Goal: Task Accomplishment & Management: Complete application form

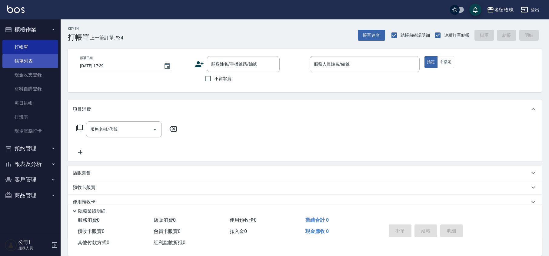
click at [37, 55] on link "帳單列表" at bounding box center [30, 61] width 56 height 14
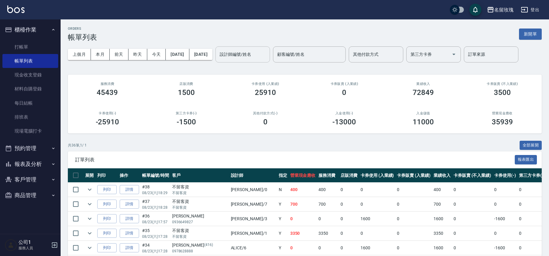
click at [266, 57] on input "設計師編號/姓名" at bounding box center [242, 54] width 49 height 11
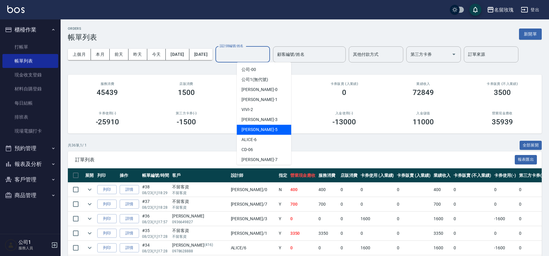
click at [264, 126] on div "[PERSON_NAME] -5" at bounding box center [264, 130] width 55 height 10
type input "KELLY-5"
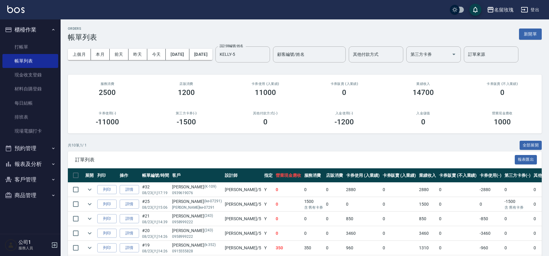
click at [278, 71] on div "ORDERS 帳單列表 新開單 上個月 本月 [DATE] [DATE] [DATE] [DATE] [DATE] 設計師編號/姓名 [PERSON_NAME…" at bounding box center [305, 185] width 489 height 332
click at [41, 166] on button "報表及分析" at bounding box center [30, 164] width 56 height 16
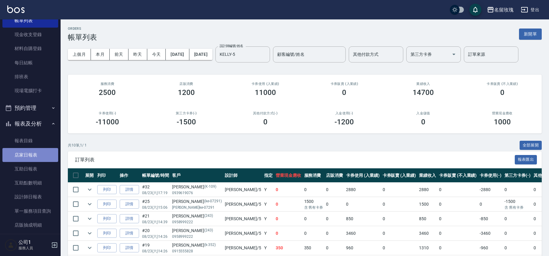
click at [39, 152] on link "店家日報表" at bounding box center [30, 155] width 56 height 14
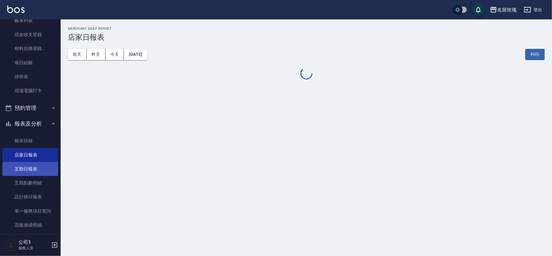
click at [42, 169] on link "互助日報表" at bounding box center [30, 169] width 56 height 14
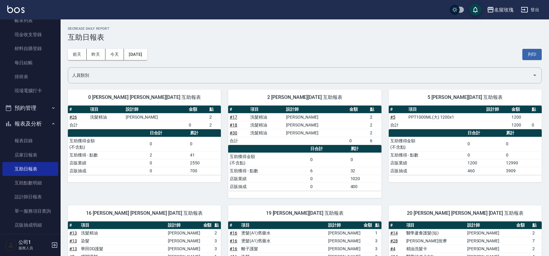
click at [232, 36] on h3 "互助日報表" at bounding box center [305, 37] width 474 height 8
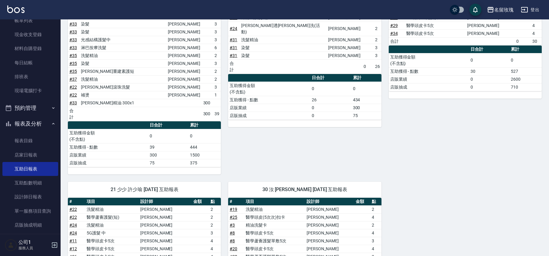
scroll to position [247, 0]
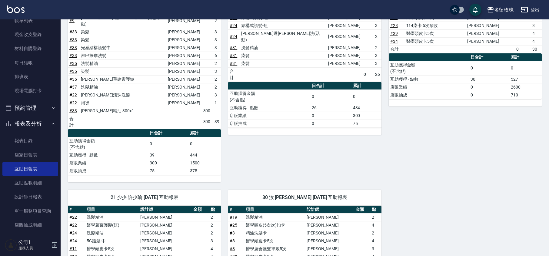
click at [38, 121] on button "報表及分析" at bounding box center [30, 124] width 56 height 16
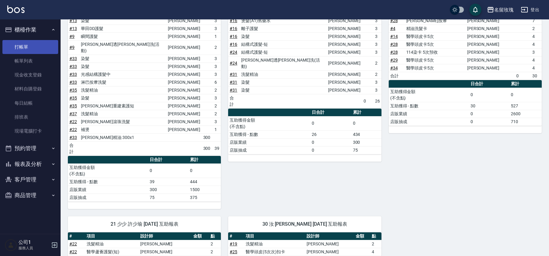
scroll to position [206, 0]
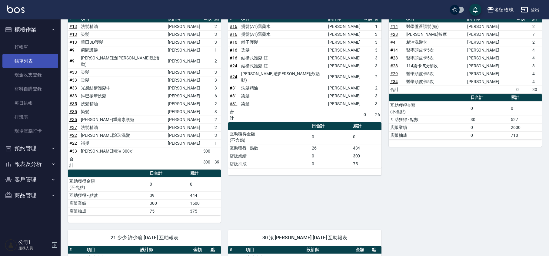
click at [29, 62] on link "帳單列表" at bounding box center [30, 61] width 56 height 14
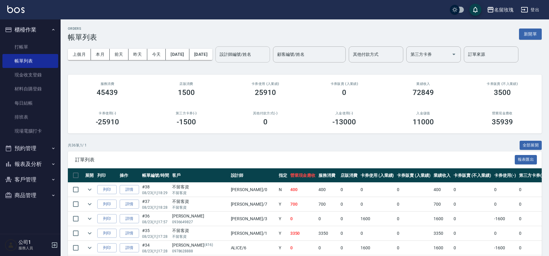
click at [267, 56] on input "設計師編號/姓名" at bounding box center [242, 54] width 49 height 11
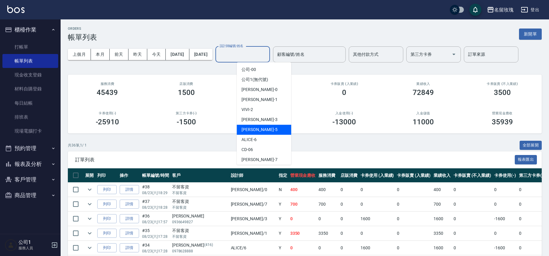
click at [272, 128] on div "[PERSON_NAME] -5" at bounding box center [264, 130] width 55 height 10
type input "KELLY-5"
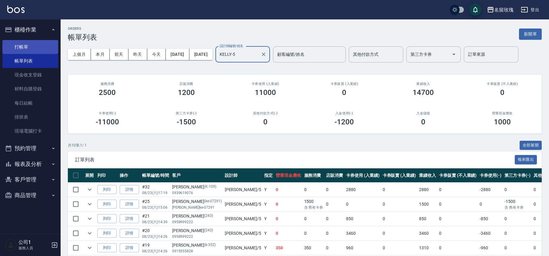
click at [18, 43] on link "打帳單" at bounding box center [30, 47] width 56 height 14
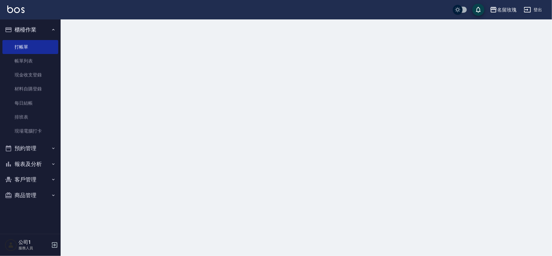
click at [20, 28] on button "櫃檯作業" at bounding box center [30, 30] width 56 height 16
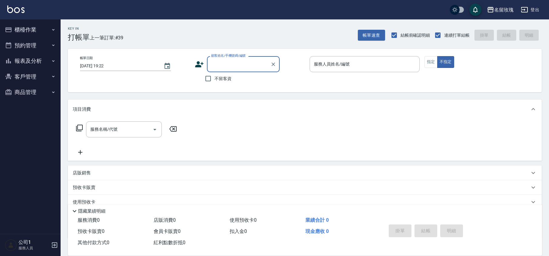
click at [35, 62] on button "報表及分析" at bounding box center [30, 61] width 56 height 16
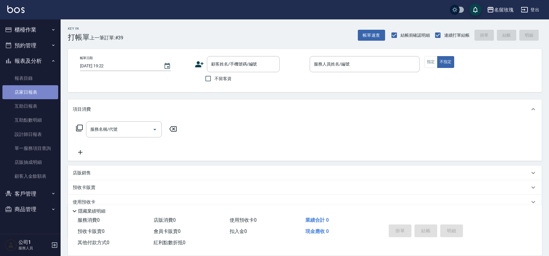
click at [35, 98] on link "店家日報表" at bounding box center [30, 92] width 56 height 14
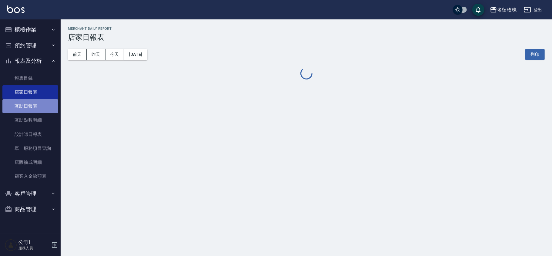
click at [38, 107] on link "互助日報表" at bounding box center [30, 106] width 56 height 14
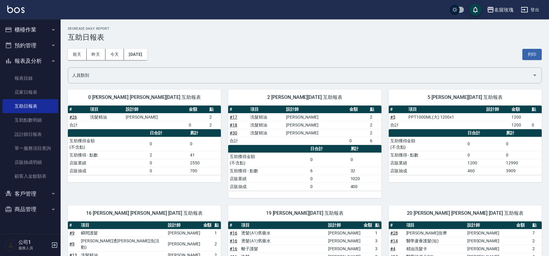
click at [209, 41] on h3 "互助日報表" at bounding box center [305, 37] width 474 height 8
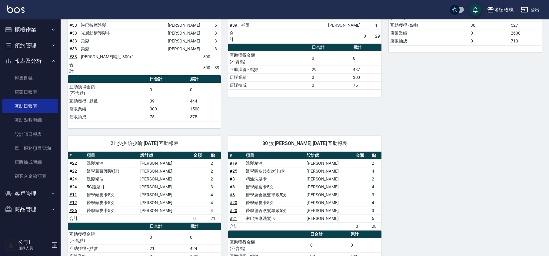
scroll to position [328, 0]
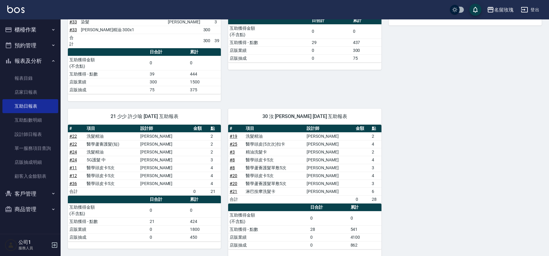
click at [32, 61] on button "報表及分析" at bounding box center [30, 61] width 56 height 16
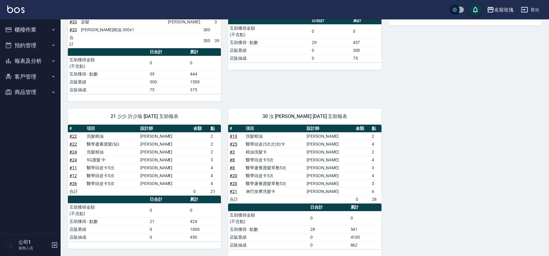
click at [45, 23] on button "櫃檯作業" at bounding box center [30, 30] width 56 height 16
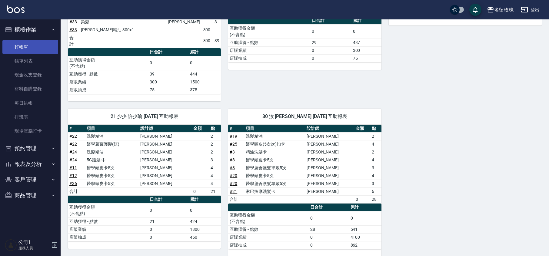
click at [24, 46] on link "打帳單" at bounding box center [30, 47] width 56 height 14
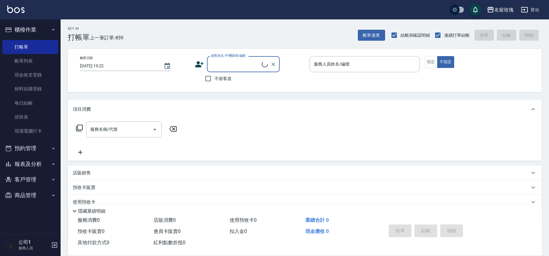
click at [223, 65] on input "顧客姓名/手機號碼/編號" at bounding box center [236, 64] width 52 height 11
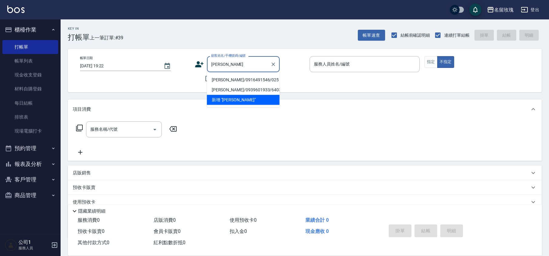
drag, startPoint x: 230, startPoint y: 78, endPoint x: 233, endPoint y: 78, distance: 3.3
click at [230, 79] on li "[PERSON_NAME]/0916491546/025" at bounding box center [243, 80] width 73 height 10
type input "[PERSON_NAME]/0916491546/025"
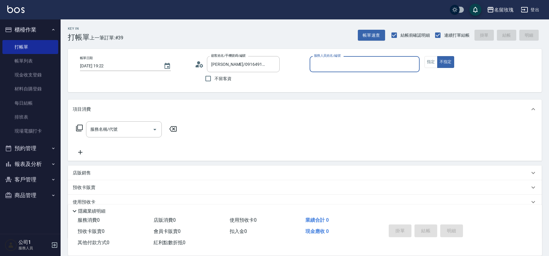
type input "KELLY-5"
click at [431, 66] on button "指定" at bounding box center [431, 62] width 13 height 12
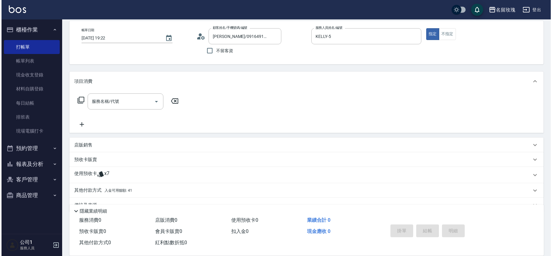
scroll to position [41, 0]
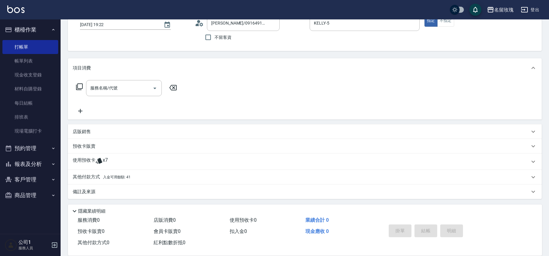
click at [81, 85] on icon at bounding box center [79, 86] width 7 height 7
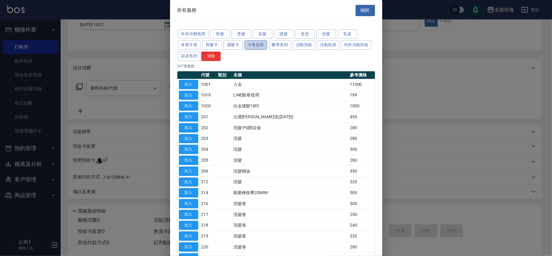
click at [265, 48] on button "卡卷抵用" at bounding box center [256, 44] width 22 height 9
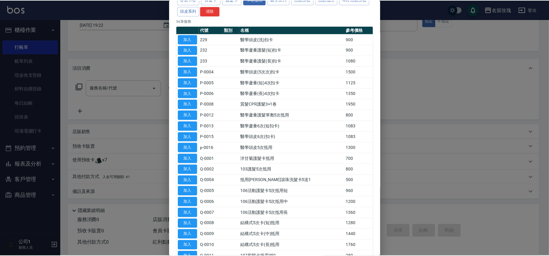
scroll to position [81, 0]
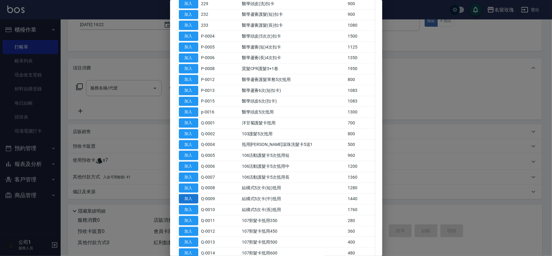
click at [183, 198] on button "加入" at bounding box center [188, 198] width 19 height 9
type input "結構式5次卡(中)抵用(Q-0009)"
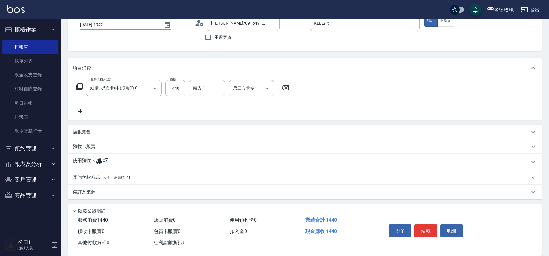
click at [204, 91] on input "頭皮-1" at bounding box center [207, 88] width 31 height 11
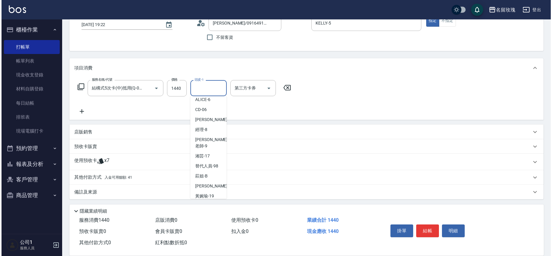
scroll to position [119, 0]
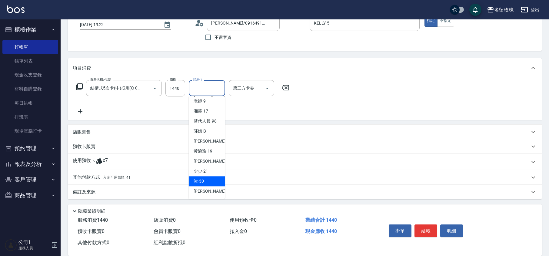
click at [209, 180] on div "汝 -30" at bounding box center [207, 181] width 36 height 10
type input "汝-30"
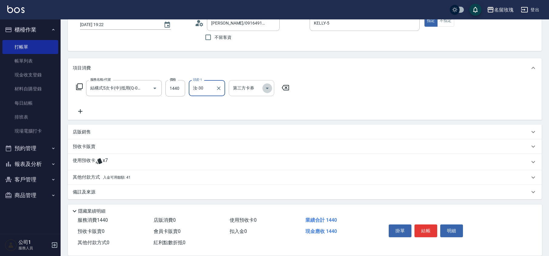
click at [266, 89] on icon "Open" at bounding box center [267, 88] width 7 height 7
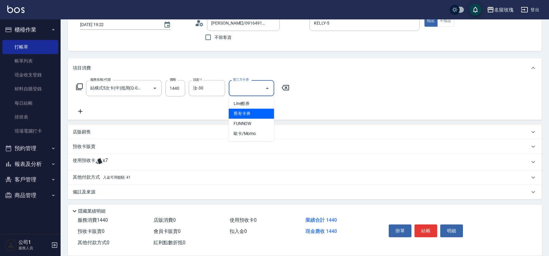
click at [253, 113] on span "舊有卡券" at bounding box center [251, 114] width 45 height 10
type input "舊有卡券"
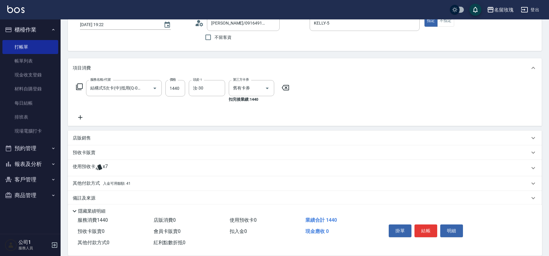
click at [80, 87] on icon at bounding box center [79, 86] width 7 height 7
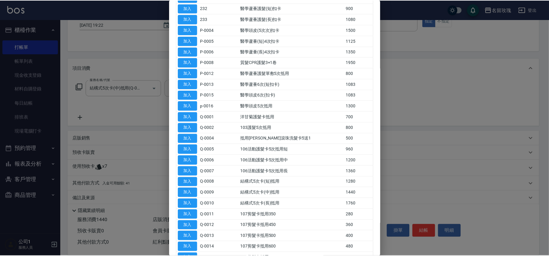
scroll to position [81, 0]
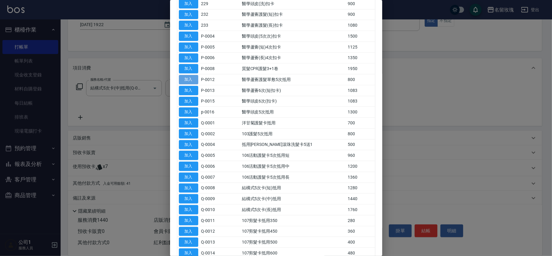
click at [183, 82] on button "加入" at bounding box center [188, 79] width 19 height 9
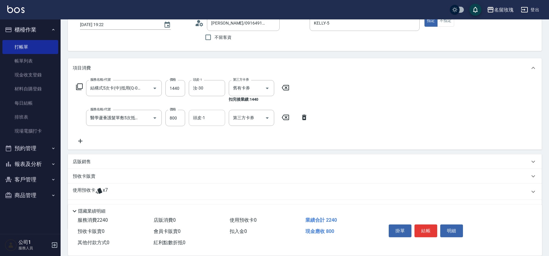
click at [217, 125] on div "頭皮-1" at bounding box center [207, 118] width 36 height 16
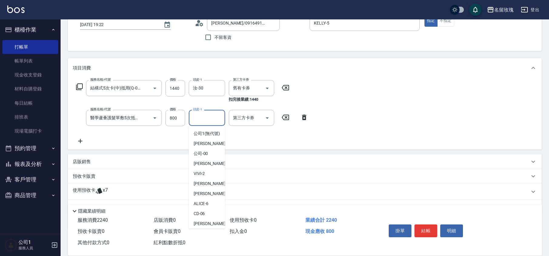
scroll to position [119, 0]
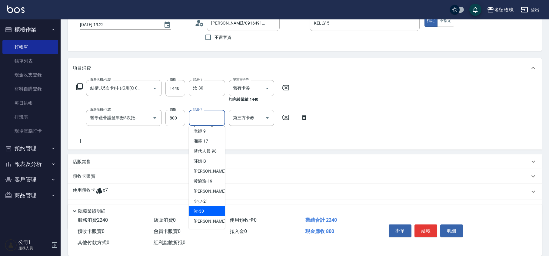
click at [210, 207] on div "汝 -30" at bounding box center [207, 211] width 36 height 10
type input "汝-30"
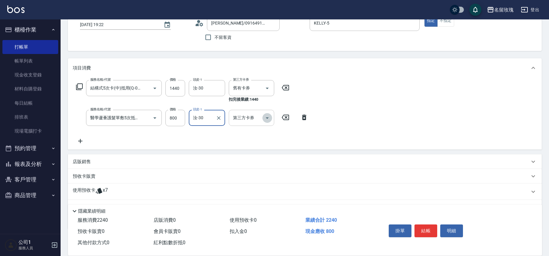
click at [270, 119] on icon "Open" at bounding box center [267, 117] width 7 height 7
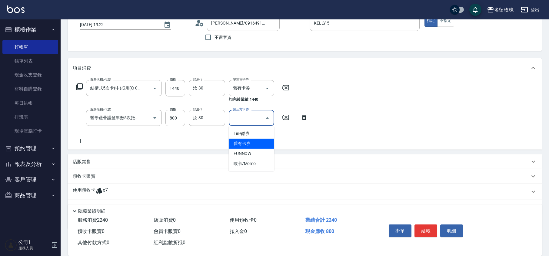
click at [256, 146] on span "舊有卡券" at bounding box center [251, 144] width 45 height 10
type input "舊有卡券"
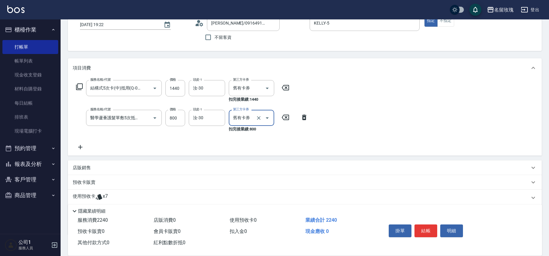
click at [251, 135] on div "服務名稱/代號 結構式5次卡(中)抵用(Q-0009) 服務名稱/代號 價格 1440 價格 頭皮-1 汝-30 頭皮-1 第三方卡券 舊有卡券 第三方卡券 …" at bounding box center [192, 115] width 239 height 71
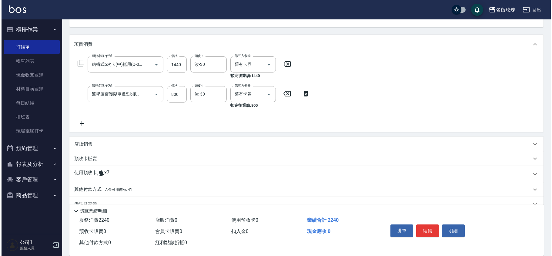
scroll to position [78, 0]
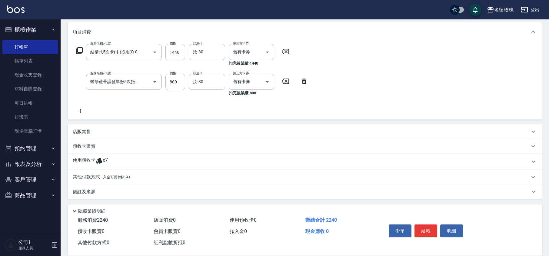
click at [80, 50] on icon at bounding box center [79, 50] width 7 height 7
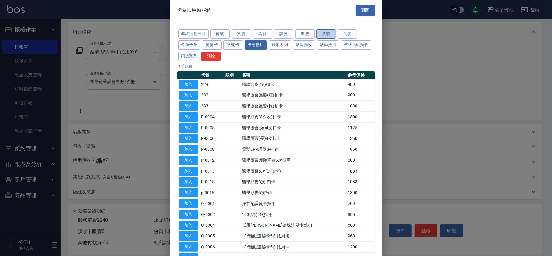
click at [333, 33] on button "洗髮" at bounding box center [326, 33] width 19 height 9
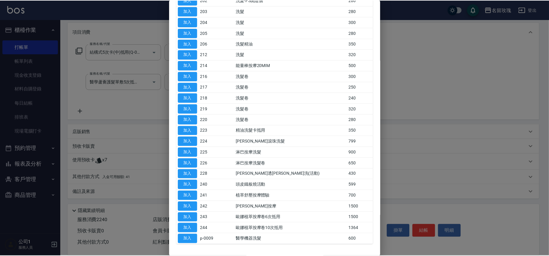
scroll to position [119, 0]
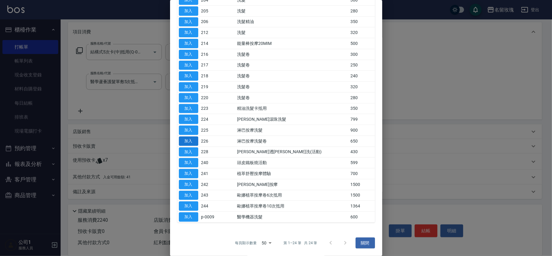
click at [194, 142] on button "加入" at bounding box center [188, 140] width 19 height 9
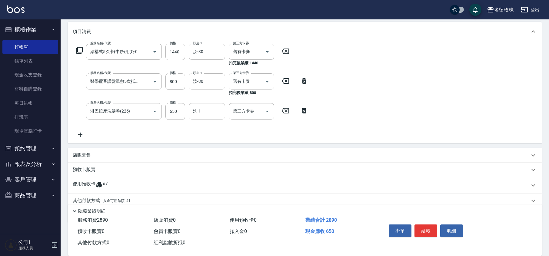
click at [206, 115] on input "洗-1" at bounding box center [207, 111] width 31 height 11
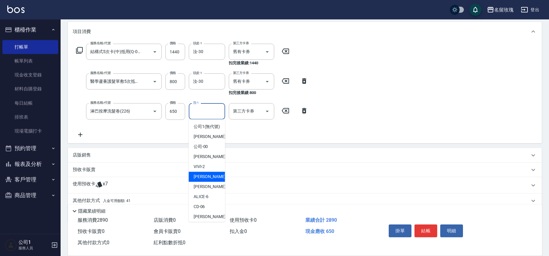
scroll to position [119, 0]
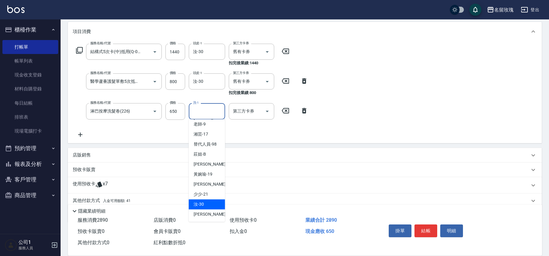
click at [206, 200] on div "汝 -30" at bounding box center [207, 204] width 36 height 10
type input "汝-30"
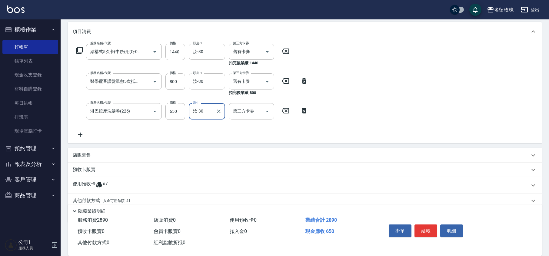
click at [270, 111] on icon "Open" at bounding box center [267, 111] width 7 height 7
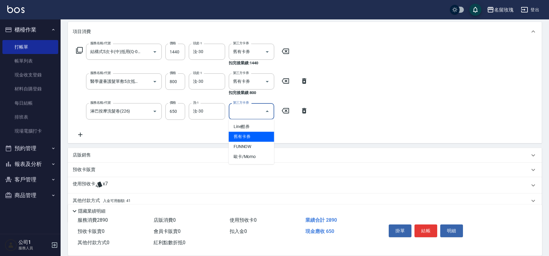
click at [258, 134] on span "舊有卡券" at bounding box center [251, 137] width 45 height 10
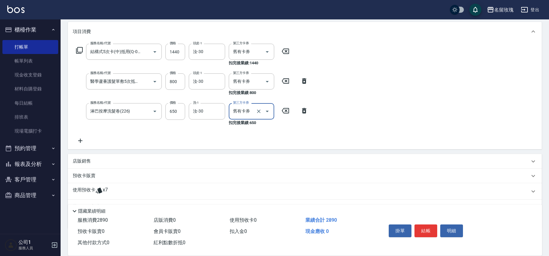
type input "舊有卡券"
click at [258, 134] on div "服務名稱/代號 結構式5次卡(中)抵用(Q-0009) 服務名稱/代號 價格 1440 價格 頭皮-1 汝-30 頭皮-1 第三方卡券 舊有卡券 第三方卡券 …" at bounding box center [192, 94] width 239 height 100
type input "[DATE] 19:26"
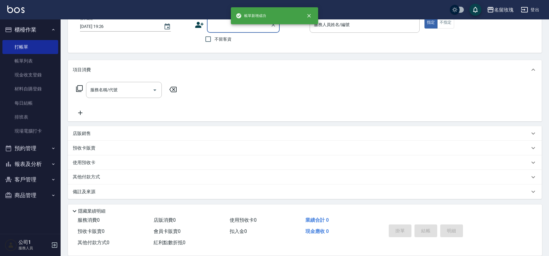
scroll to position [0, 0]
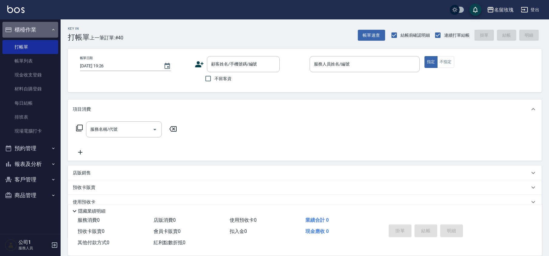
click at [42, 25] on button "櫃檯作業" at bounding box center [30, 30] width 56 height 16
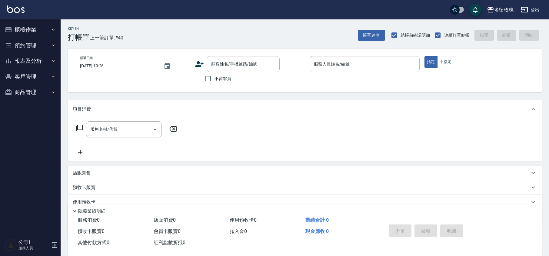
click at [36, 65] on button "報表及分析" at bounding box center [30, 61] width 56 height 16
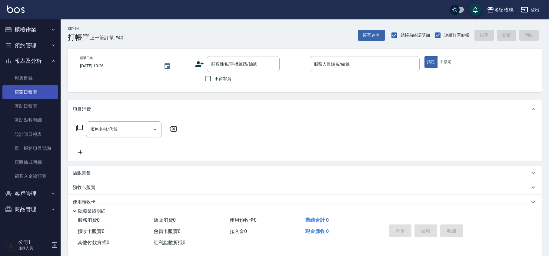
click at [44, 98] on link "店家日報表" at bounding box center [30, 92] width 56 height 14
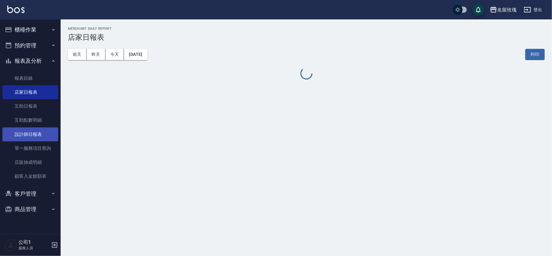
click at [48, 138] on link "設計師日報表" at bounding box center [30, 134] width 56 height 14
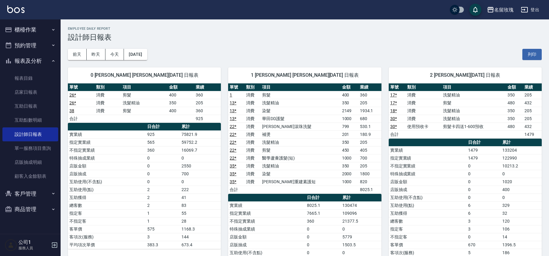
click at [244, 40] on h3 "設計師日報表" at bounding box center [305, 37] width 474 height 8
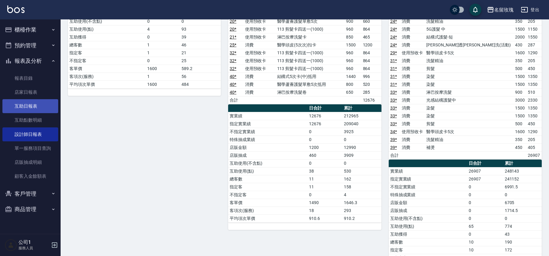
scroll to position [364, 0]
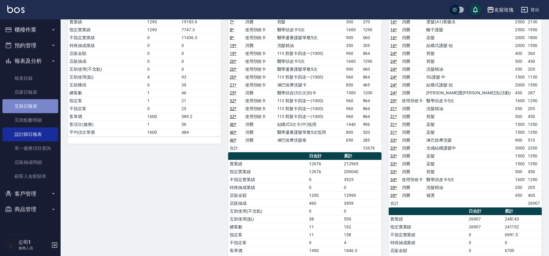
click at [39, 102] on link "互助日報表" at bounding box center [30, 106] width 56 height 14
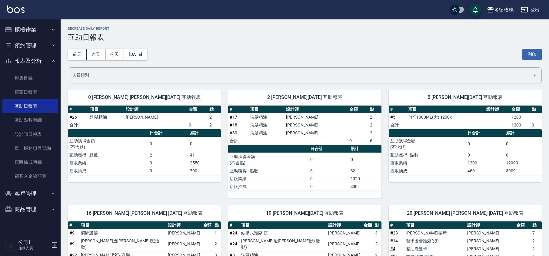
click at [183, 38] on h3 "互助日報表" at bounding box center [305, 37] width 474 height 8
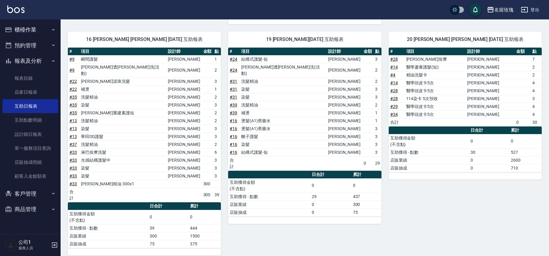
scroll to position [149, 0]
